Goal: Information Seeking & Learning: Learn about a topic

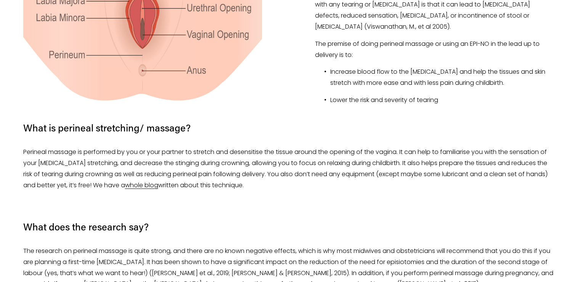
scroll to position [611, 0]
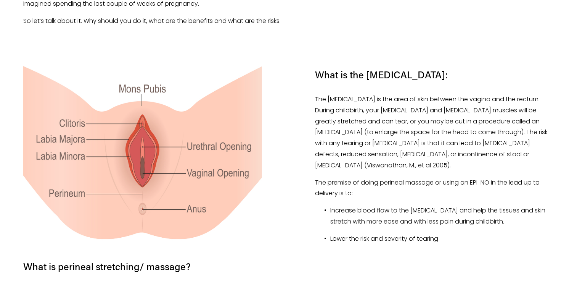
drag, startPoint x: 124, startPoint y: 124, endPoint x: 107, endPoint y: 129, distance: 18.2
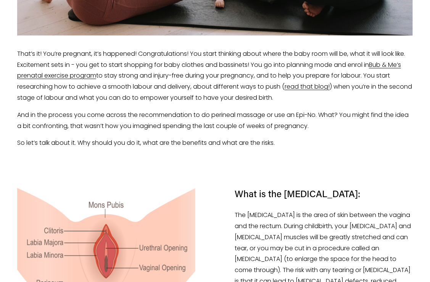
scroll to position [458, 0]
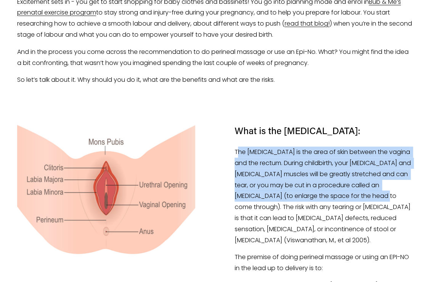
drag, startPoint x: 237, startPoint y: 150, endPoint x: 388, endPoint y: 193, distance: 157.1
click at [388, 193] on p "The [MEDICAL_DATA] is the area of skin between the vagina and the rectum. Durin…" at bounding box center [324, 196] width 178 height 99
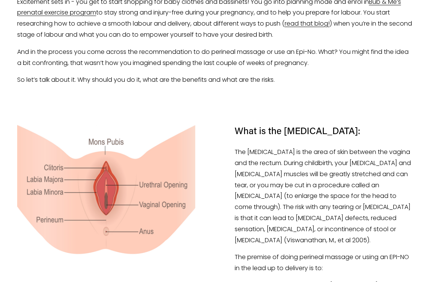
drag, startPoint x: 195, startPoint y: 163, endPoint x: 205, endPoint y: 160, distance: 10.0
click at [196, 163] on figure "What is the [MEDICAL_DATA]: The [MEDICAL_DATA] is the area of skin between the …" at bounding box center [215, 226] width 396 height 205
click at [231, 152] on figure "What is the [MEDICAL_DATA]: The [MEDICAL_DATA] is the area of skin between the …" at bounding box center [215, 226] width 396 height 205
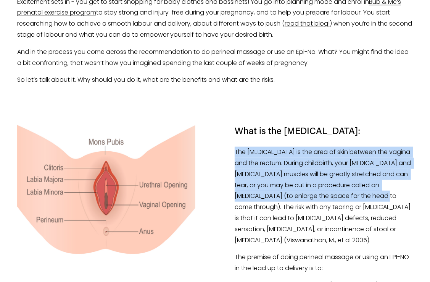
copy p "The [MEDICAL_DATA] is the area of skin between the vagina and the rectum. Durin…"
drag, startPoint x: 234, startPoint y: 150, endPoint x: 388, endPoint y: 196, distance: 161.4
click at [388, 196] on figure "What is the [MEDICAL_DATA]: The [MEDICAL_DATA] is the area of skin between the …" at bounding box center [215, 226] width 396 height 205
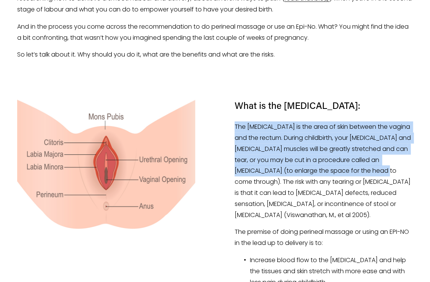
scroll to position [496, 0]
